Goal: Navigation & Orientation: Find specific page/section

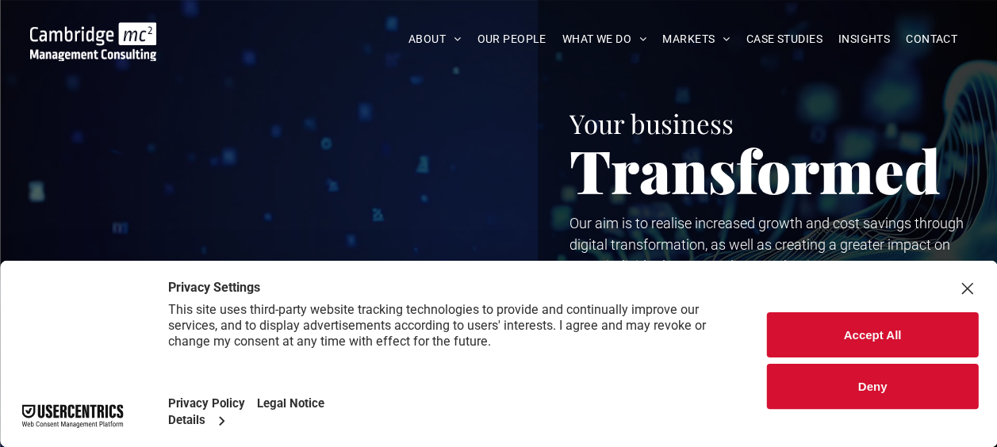
click at [966, 290] on div "Close Layer" at bounding box center [967, 289] width 22 height 22
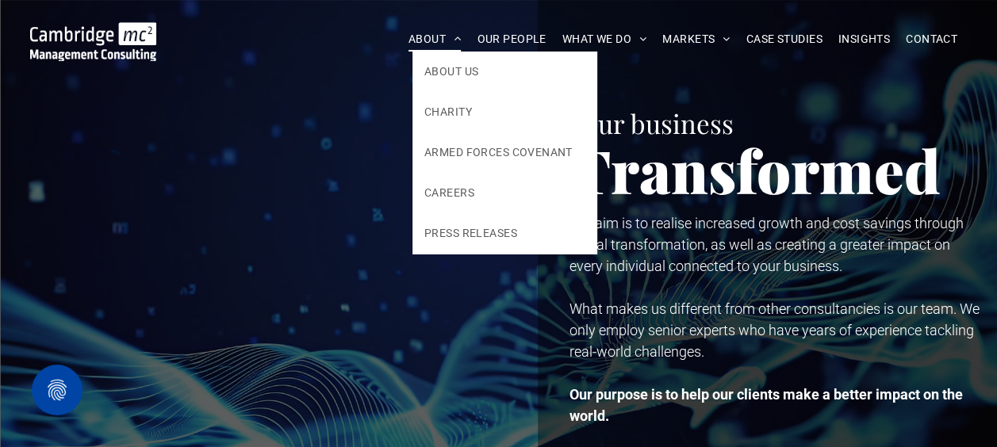
click at [446, 37] on span at bounding box center [453, 38] width 15 height 11
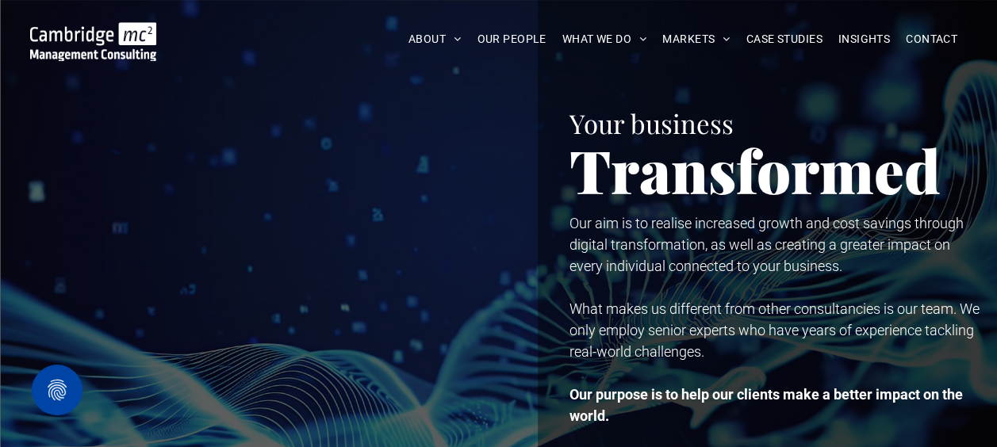
drag, startPoint x: 428, startPoint y: 6, endPoint x: 459, endPoint y: 8, distance: 31.0
click at [459, 8] on div "ABOUT ABOUT US CHARITY ARMED FORCES COVENANT CAREERS PRESS RELEASES OUR PEOPLE …" at bounding box center [498, 35] width 997 height 71
click at [453, 6] on div "ABOUT ABOUT US CHARITY ARMED FORCES COVENANT CAREERS PRESS RELEASES OUR PEOPLE …" at bounding box center [498, 35] width 997 height 71
